Goal: Task Accomplishment & Management: Use online tool/utility

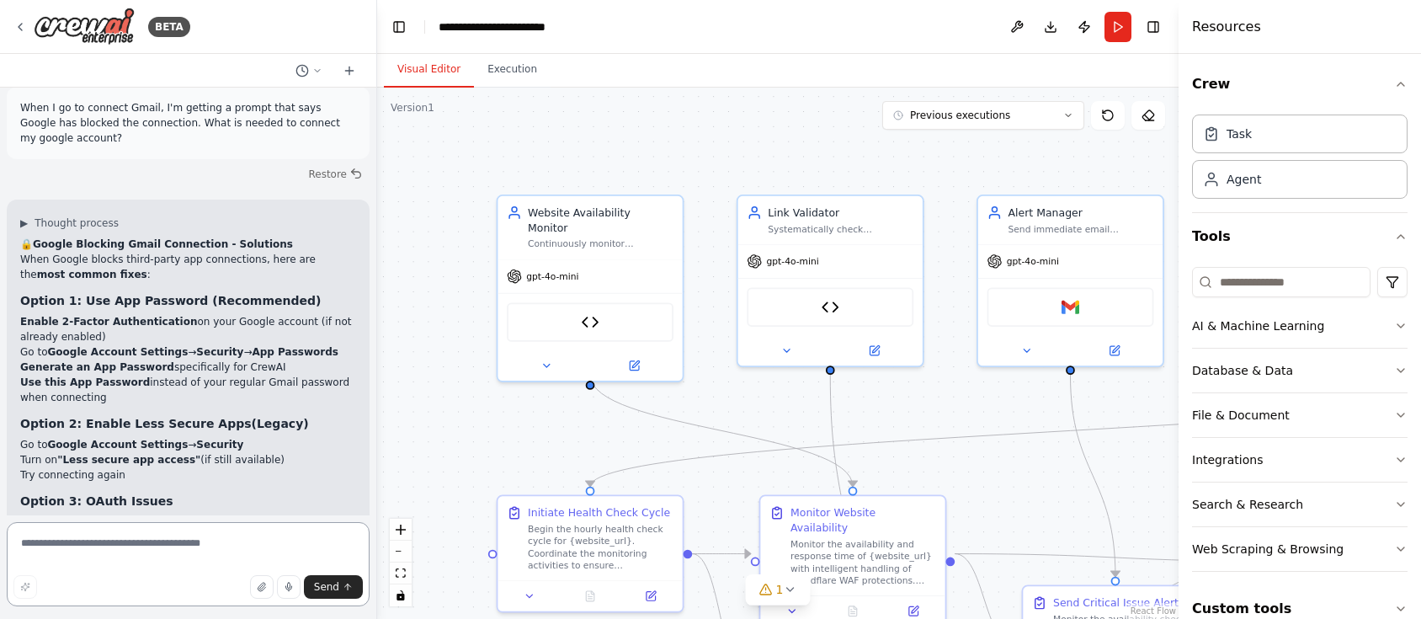
scroll to position [9076, 0]
click at [23, 28] on icon at bounding box center [19, 26] width 13 height 13
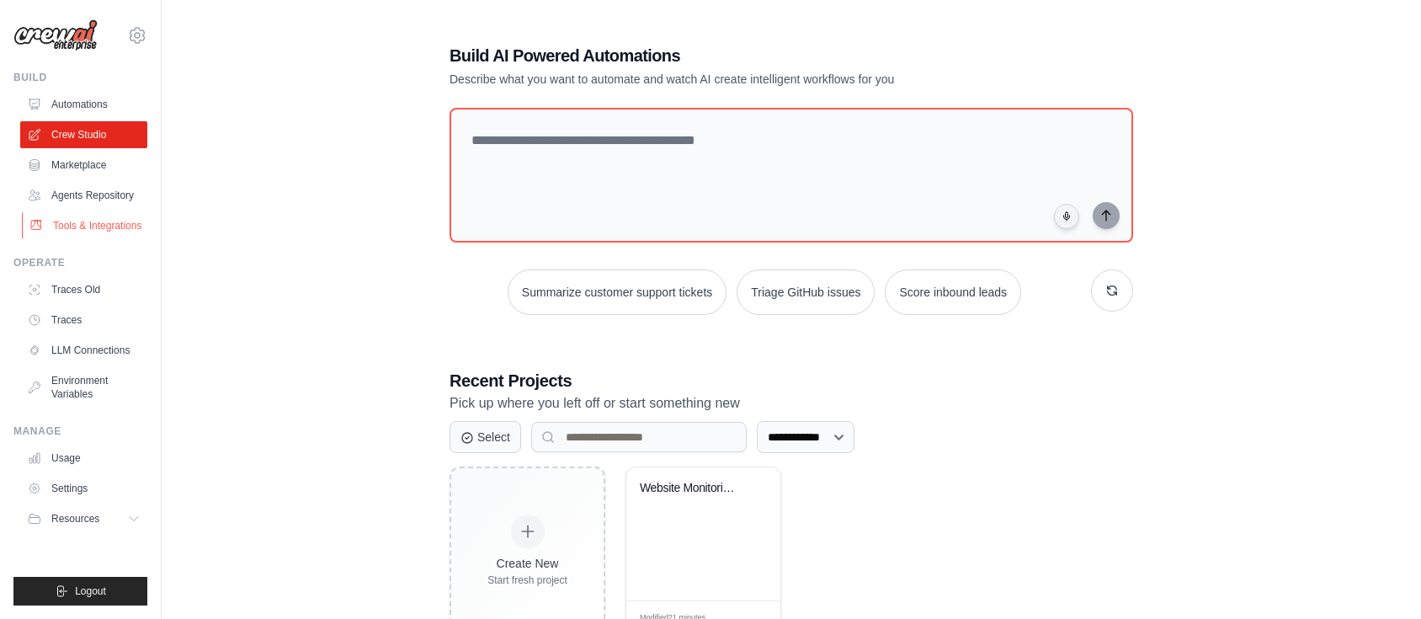
click at [85, 225] on link "Tools & Integrations" at bounding box center [85, 225] width 127 height 27
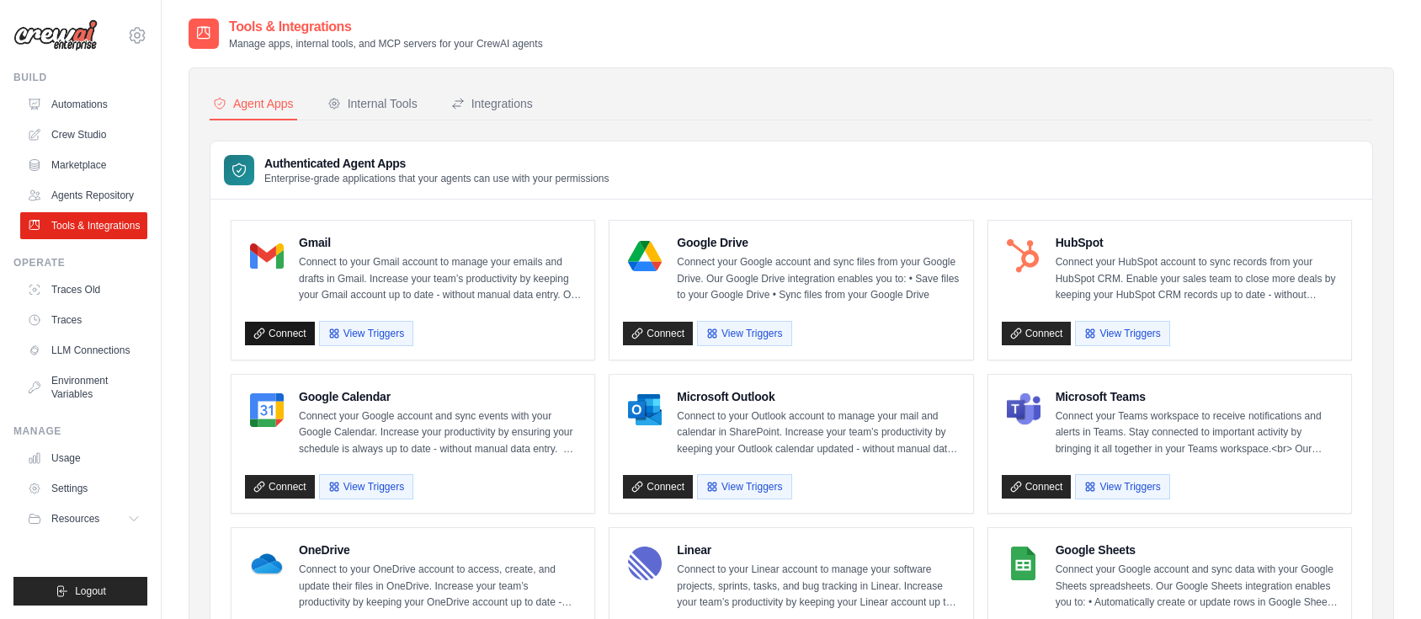
click at [283, 337] on link "Connect" at bounding box center [280, 333] width 70 height 24
click at [274, 336] on link "Connect" at bounding box center [280, 333] width 70 height 24
click at [495, 110] on div "Integrations" at bounding box center [492, 103] width 82 height 17
